Goal: Task Accomplishment & Management: Manage account settings

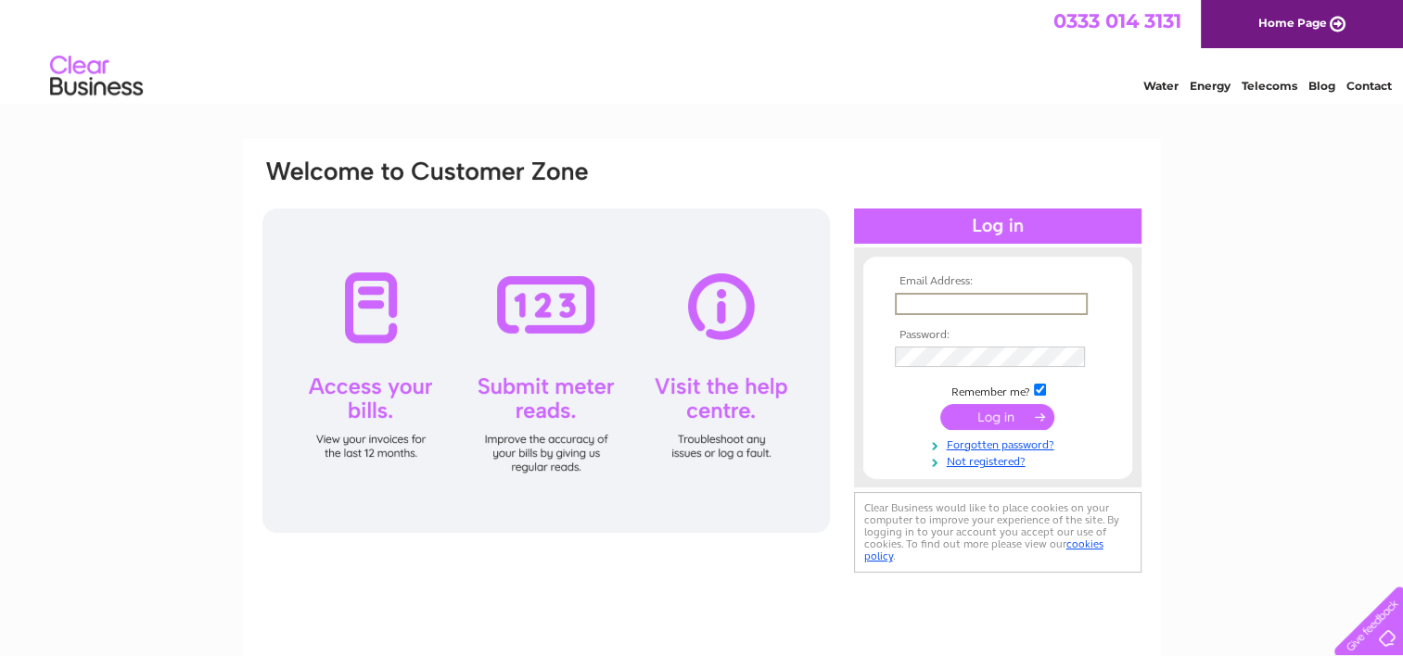
click at [991, 296] on input "text" at bounding box center [991, 304] width 193 height 22
type input "[EMAIL_ADDRESS][DOMAIN_NAME]"
drag, startPoint x: 1067, startPoint y: 304, endPoint x: 872, endPoint y: 312, distance: 194.9
click at [872, 312] on form "Email Address: [EMAIL_ADDRESS][DOMAIN_NAME] Password:" at bounding box center [997, 372] width 269 height 194
type input "primeaccserv@aol.co.uk"
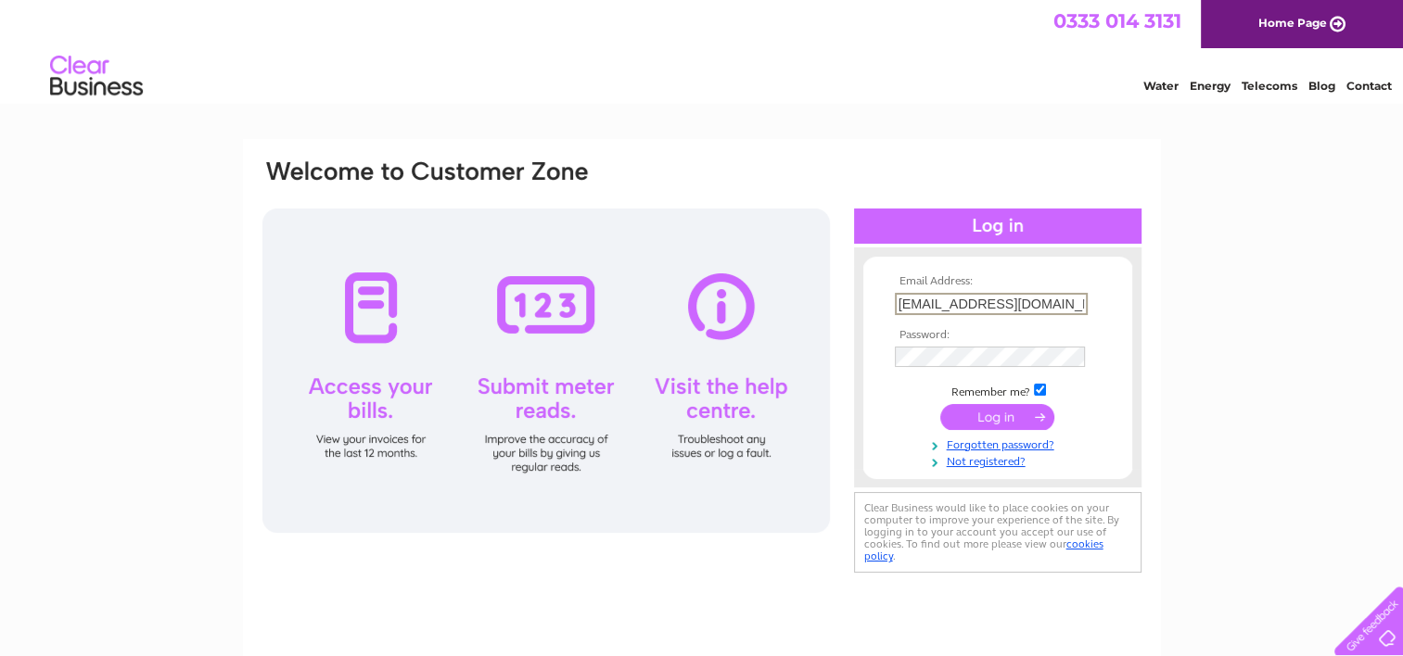
drag, startPoint x: 1064, startPoint y: 296, endPoint x: 847, endPoint y: 299, distance: 217.0
click at [847, 299] on div "Email Address: primeaccserv@aol.co.uk Password:" at bounding box center [702, 368] width 883 height 420
type input "primeroofingltd@aol.com"
click at [940, 403] on input "submit" at bounding box center [997, 416] width 114 height 26
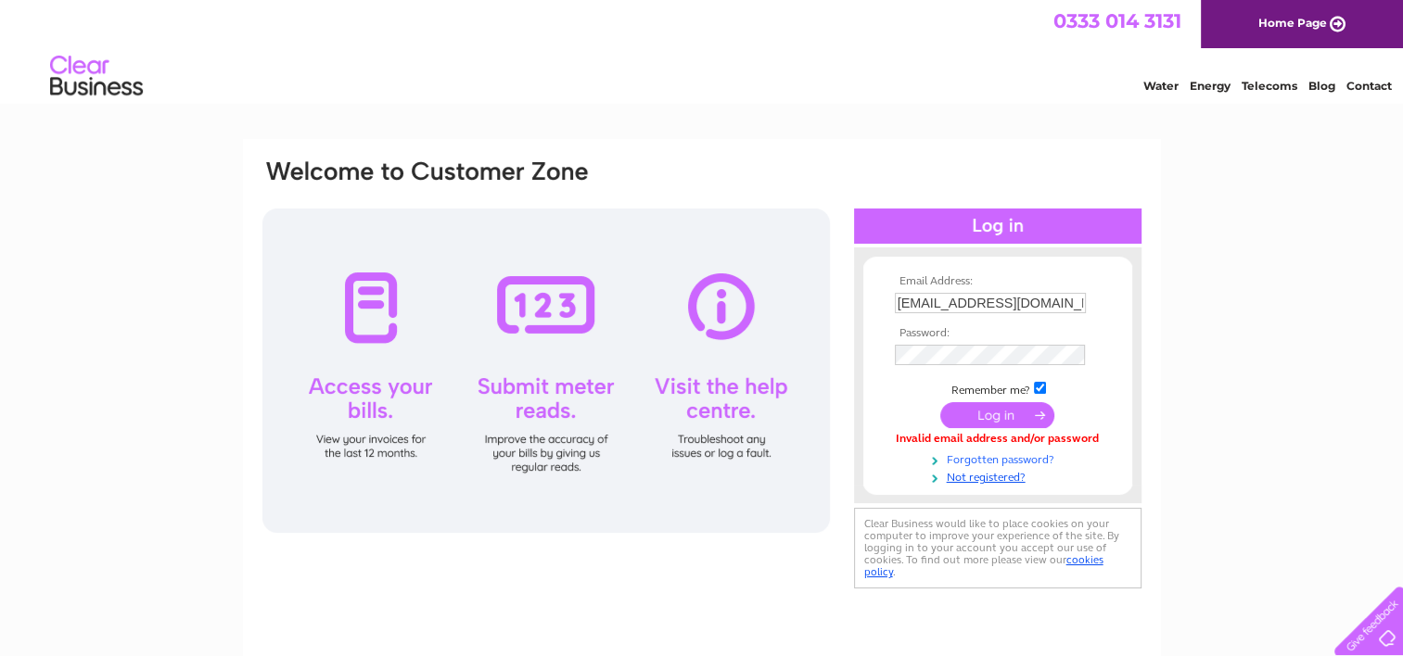
click at [1005, 454] on link "Forgotten password?" at bounding box center [1000, 459] width 210 height 18
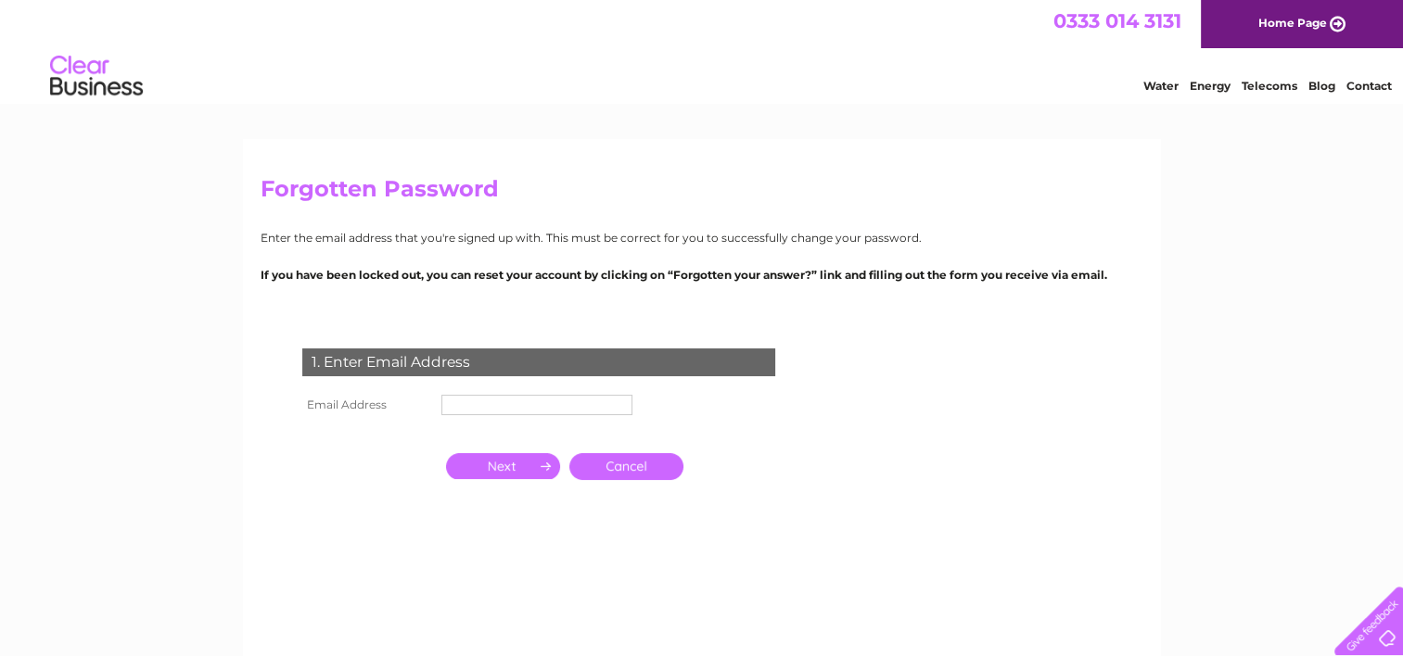
click at [484, 406] on input "text" at bounding box center [536, 405] width 191 height 20
type input "[EMAIL_ADDRESS][DOMAIN_NAME]"
click at [529, 465] on input "button" at bounding box center [503, 468] width 114 height 26
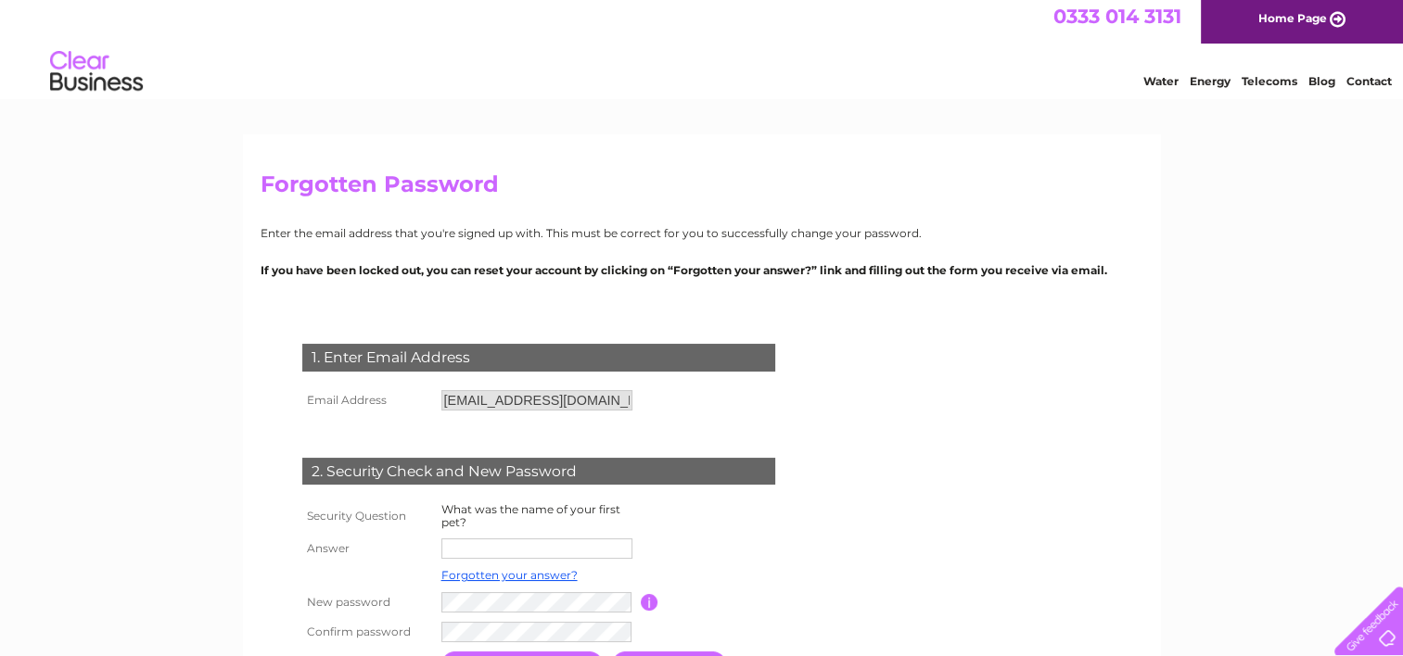
scroll to position [185, 0]
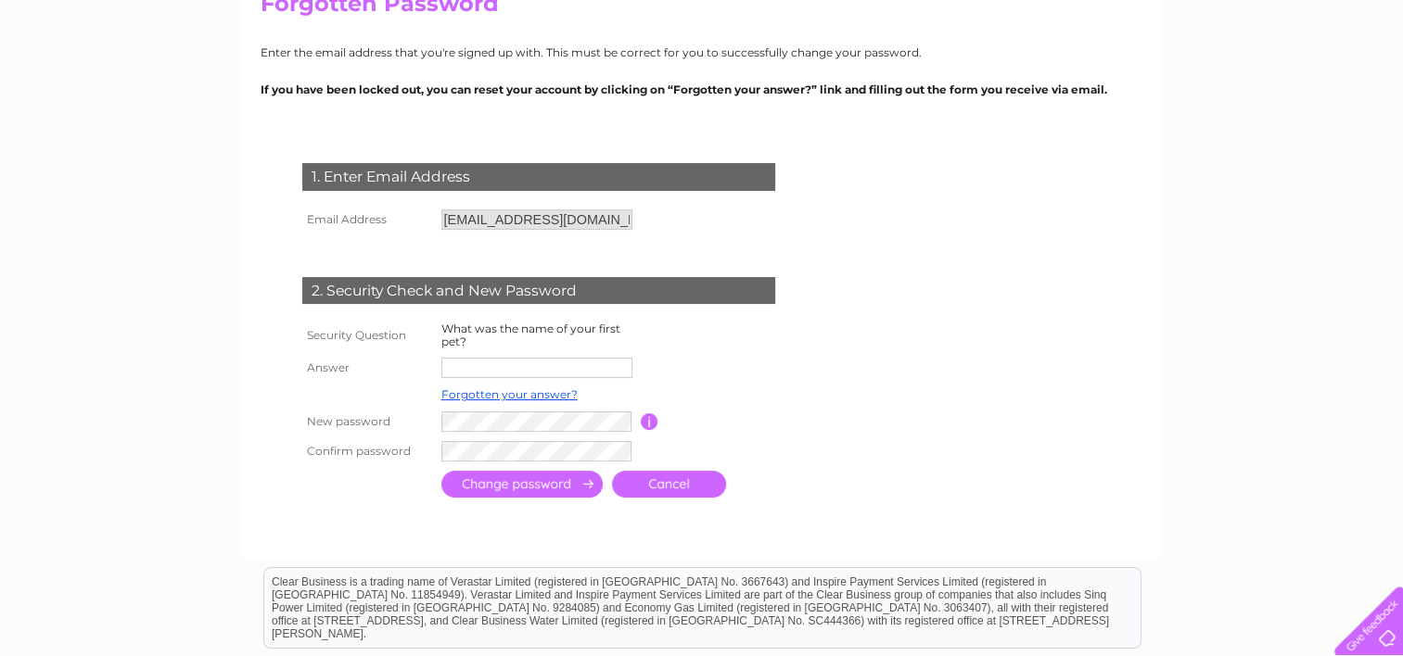
click at [490, 363] on input "text" at bounding box center [536, 368] width 191 height 20
type input "Kim"
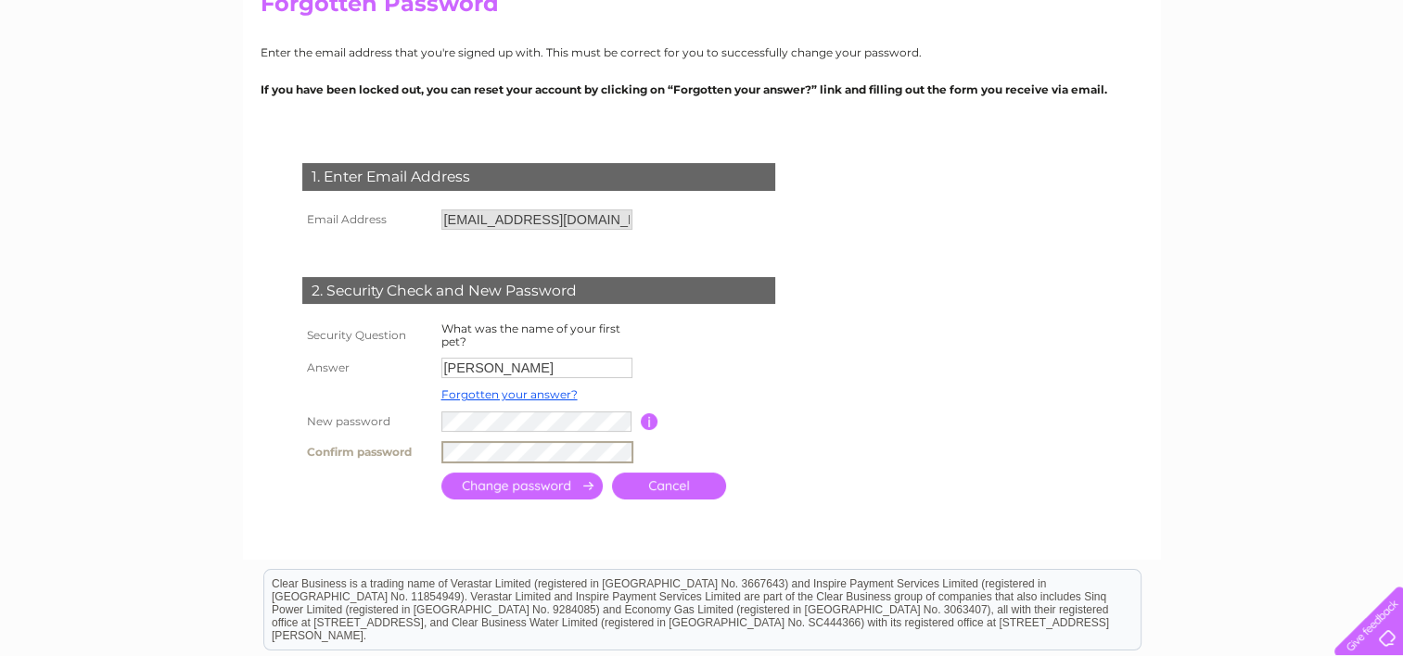
click at [575, 482] on input "submit" at bounding box center [521, 486] width 161 height 27
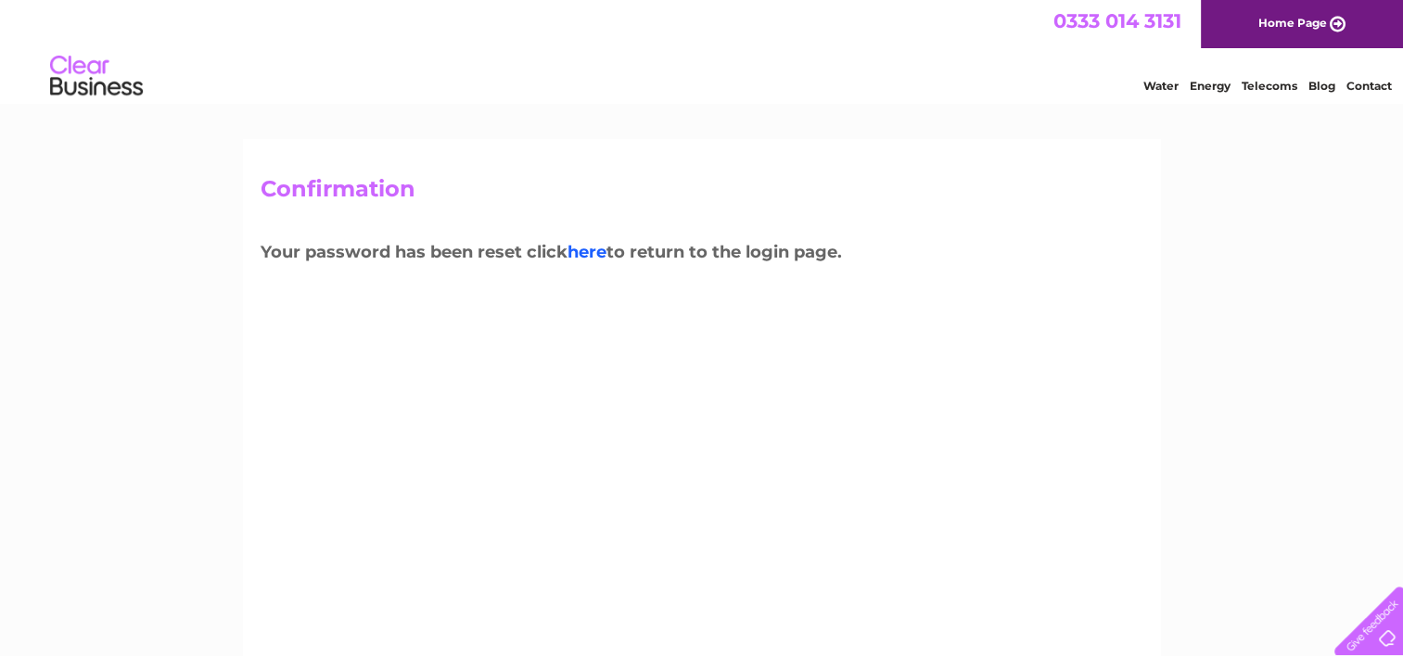
click at [596, 258] on link "here" at bounding box center [586, 252] width 39 height 20
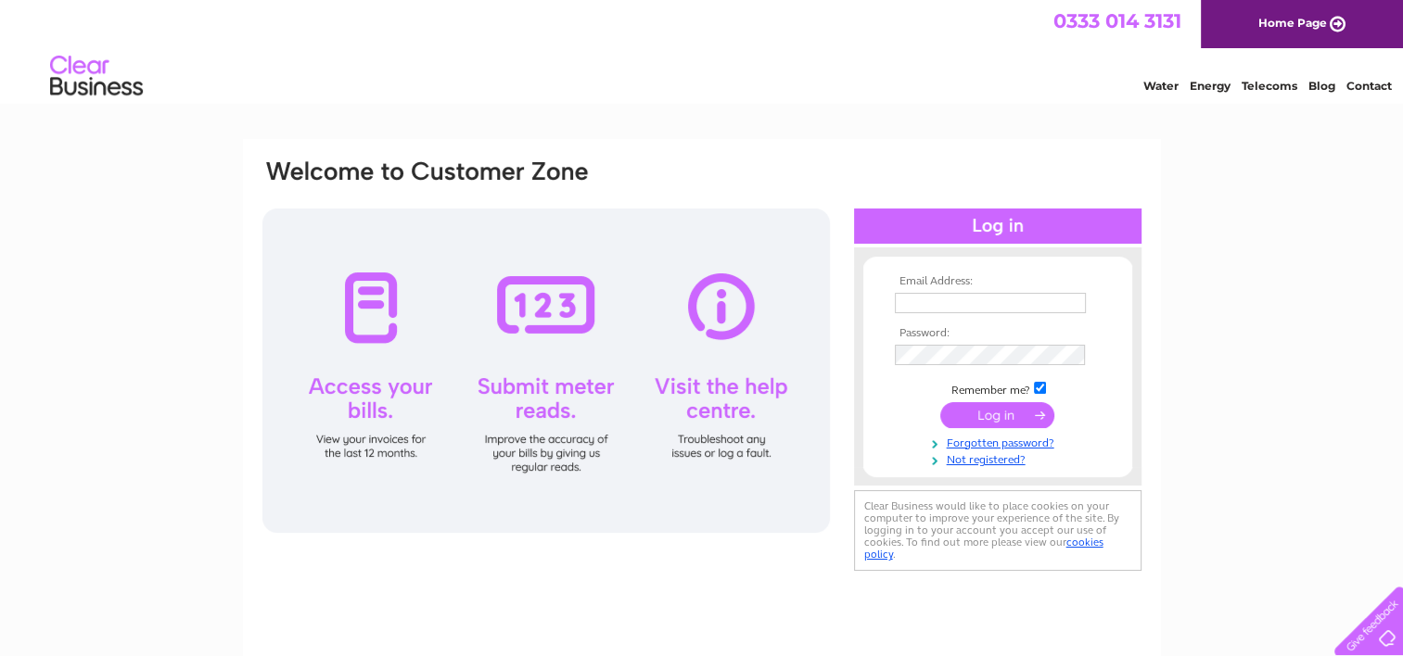
type input "primeroofingltd@aol.com"
click at [996, 413] on input "submit" at bounding box center [997, 415] width 114 height 26
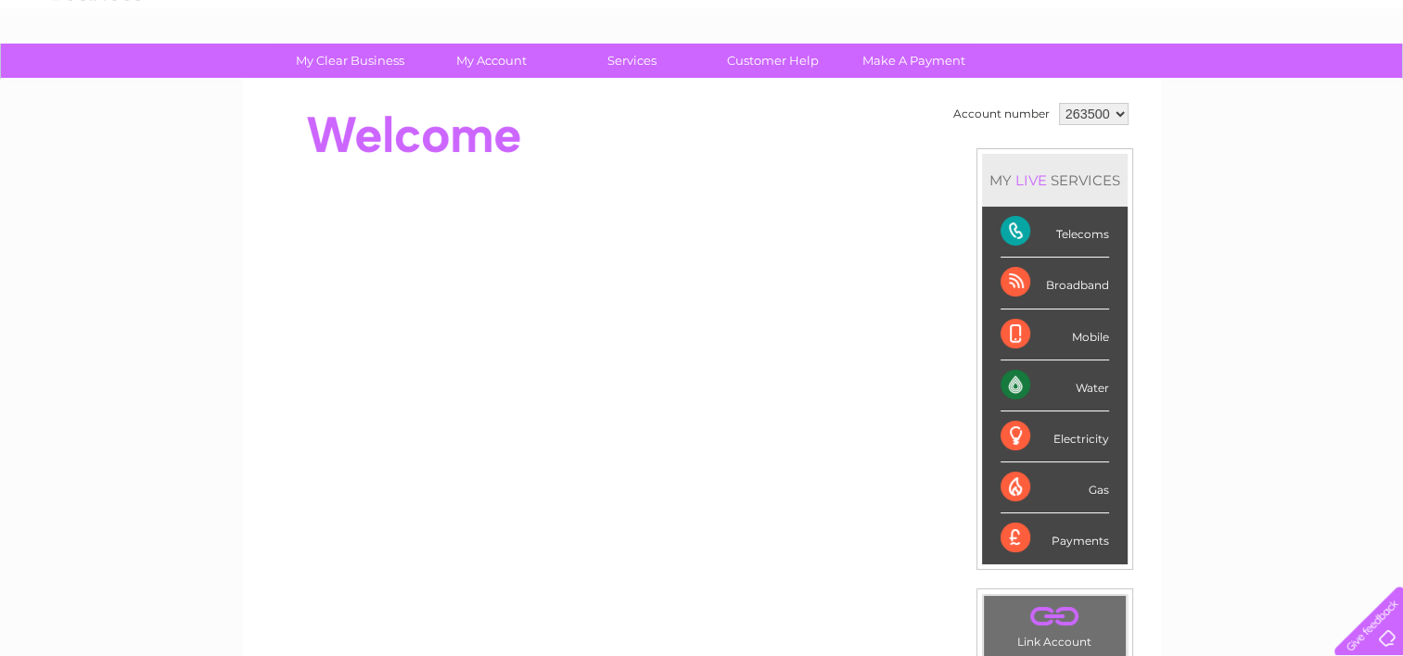
scroll to position [93, 0]
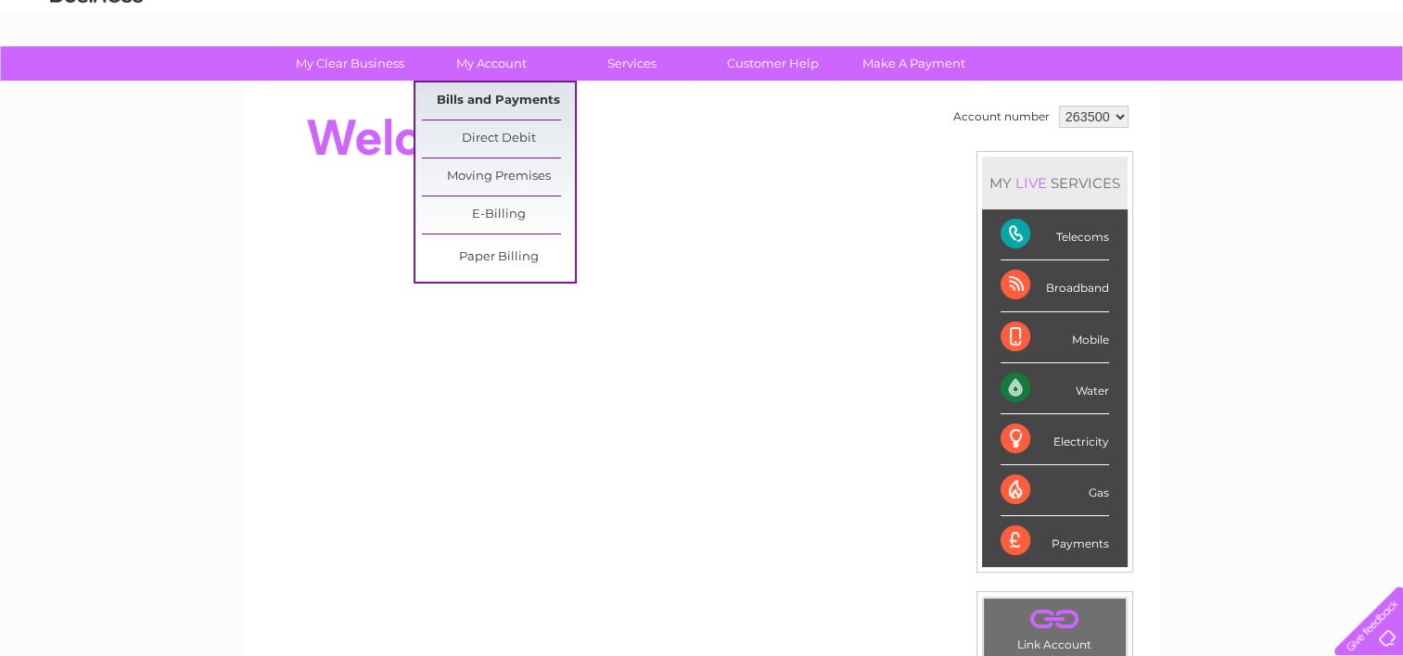
click at [497, 89] on link "Bills and Payments" at bounding box center [498, 101] width 153 height 37
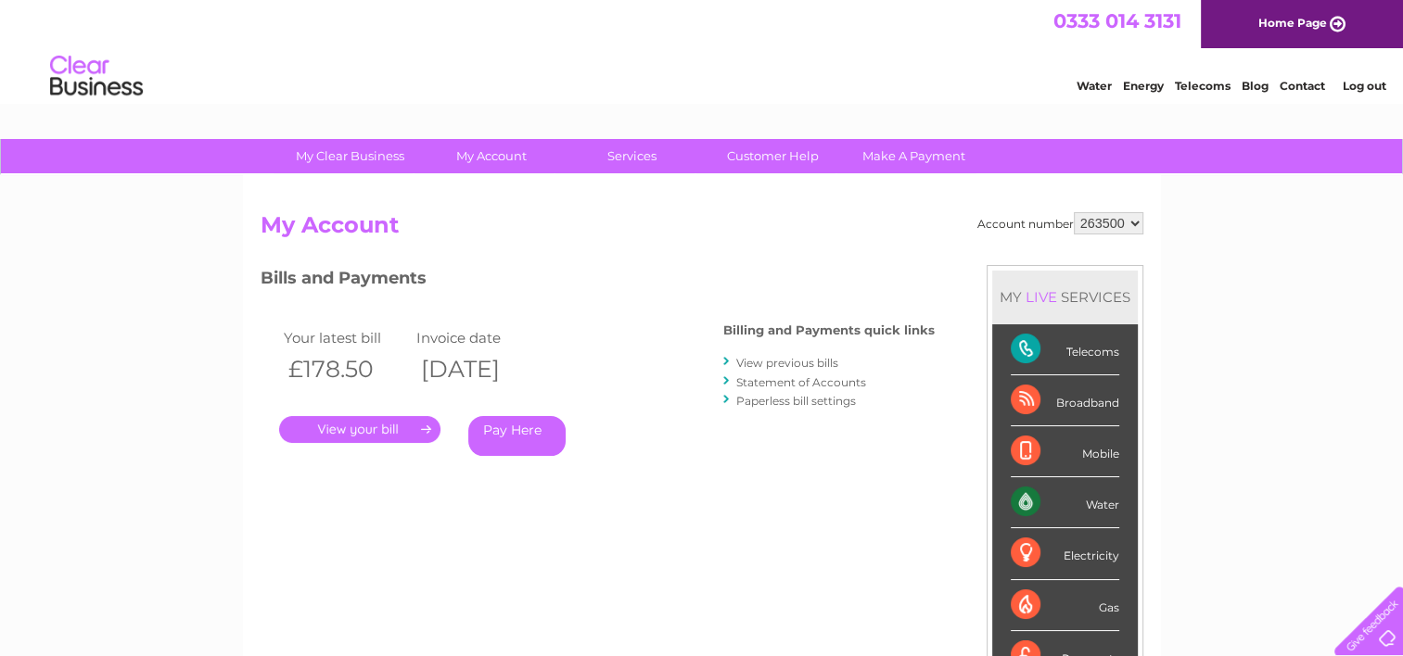
click at [379, 424] on link "." at bounding box center [359, 429] width 161 height 27
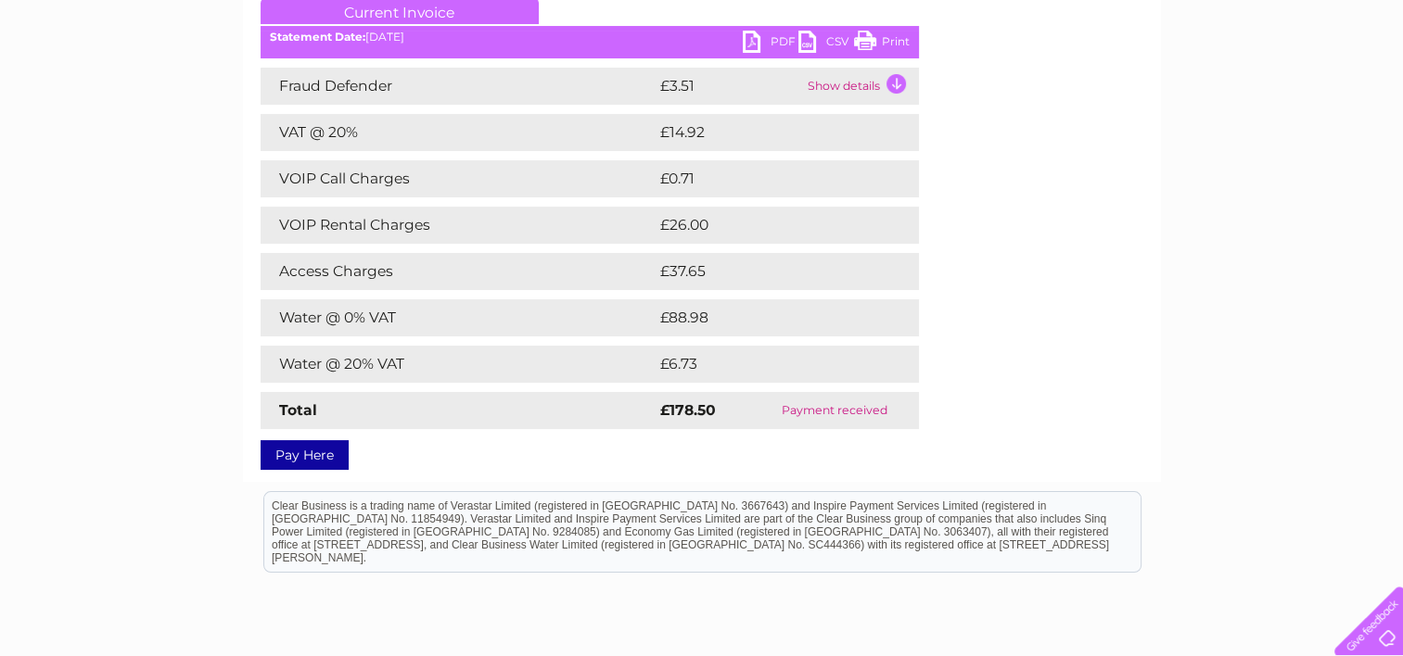
scroll to position [278, 0]
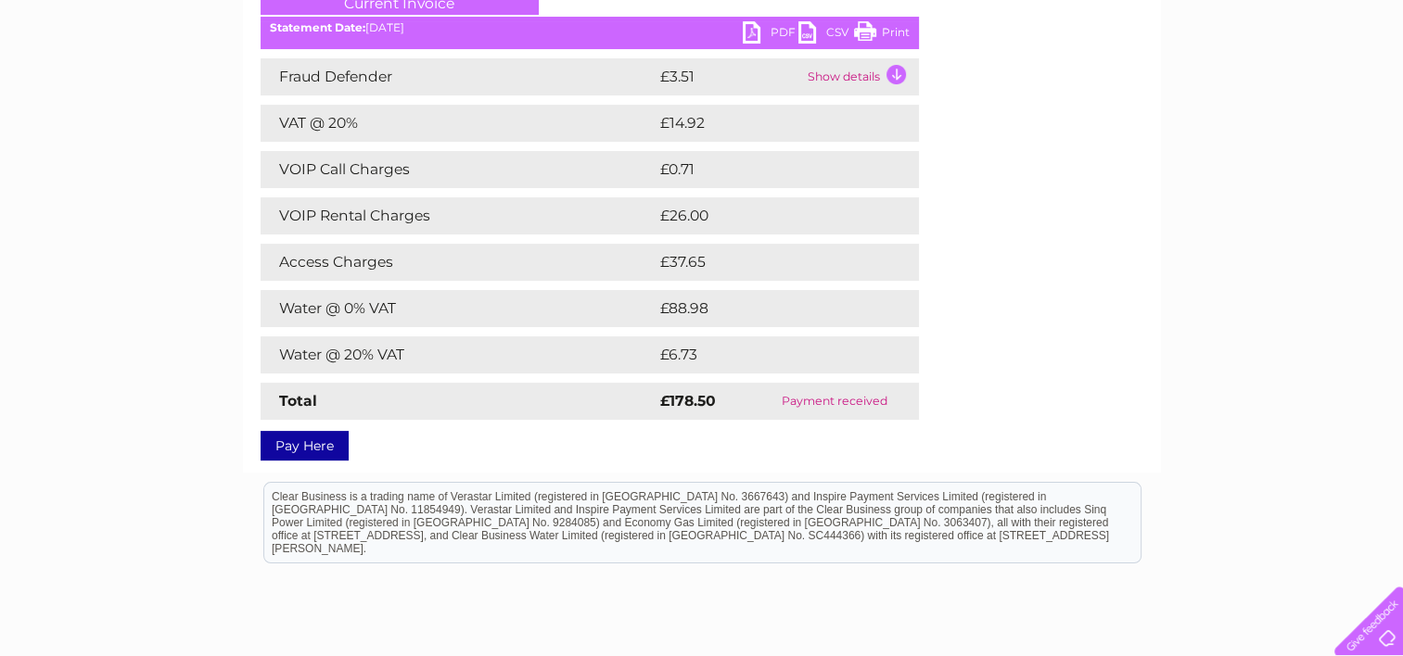
click at [749, 31] on link "PDF" at bounding box center [771, 34] width 56 height 27
